Goal: Information Seeking & Learning: Learn about a topic

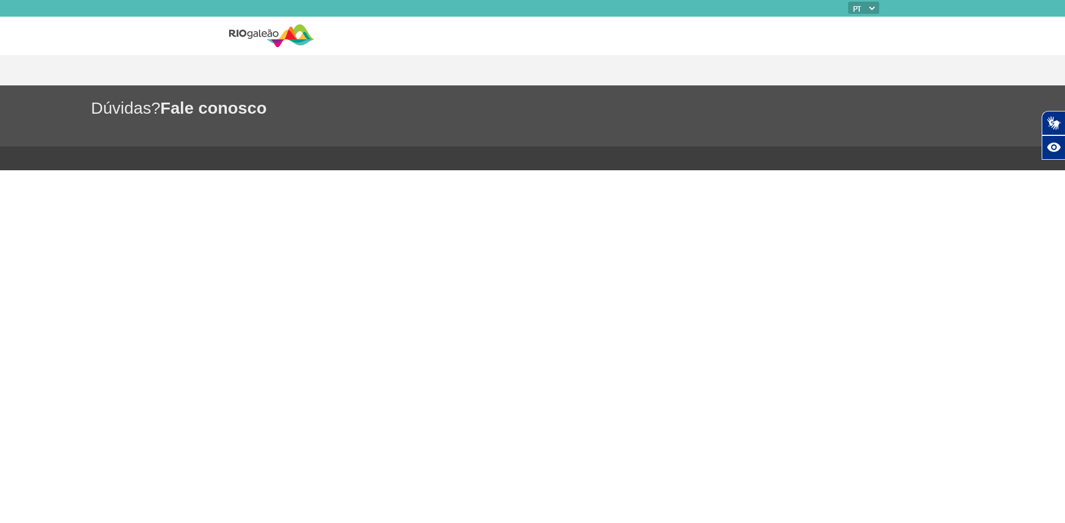
click at [524, 252] on body "PT ENG ESP Dúvidas? Fale conosco Plugin de acessibilidade da Hand Talk. Acessív…" at bounding box center [532, 261] width 1065 height 523
click at [414, 52] on nav at bounding box center [597, 36] width 565 height 38
